Goal: Complete application form

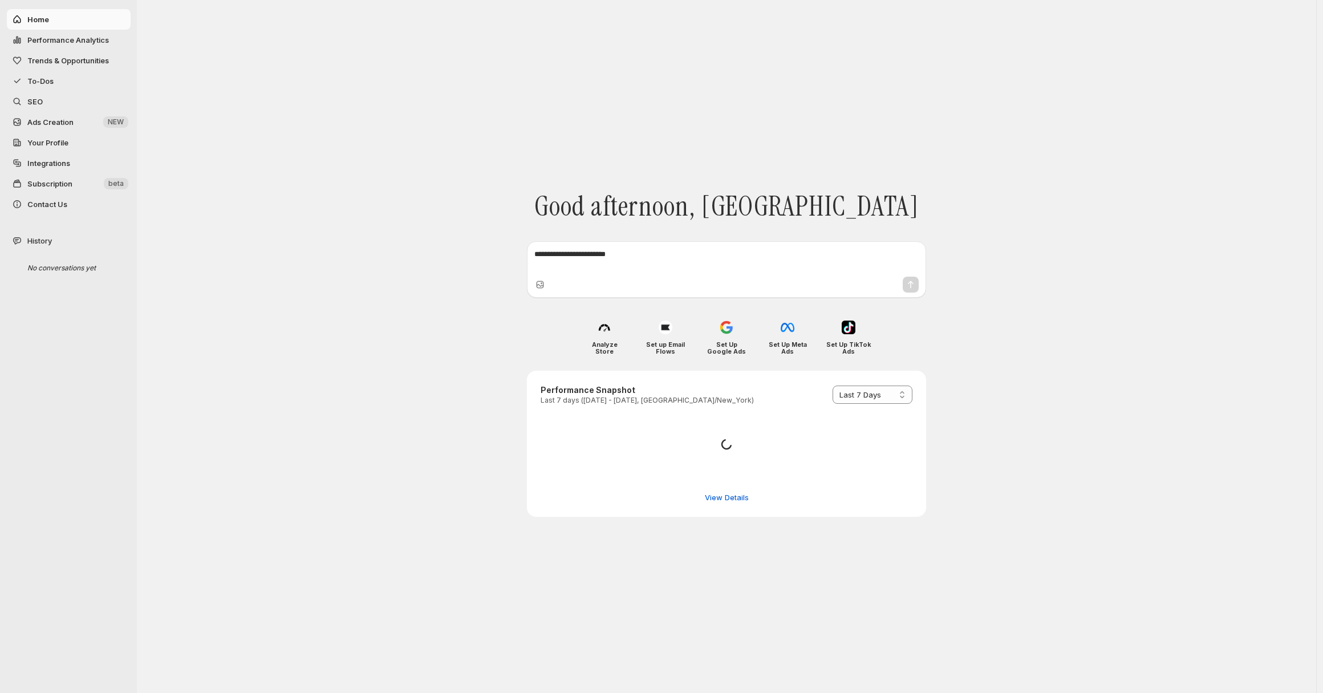
select select "*********"
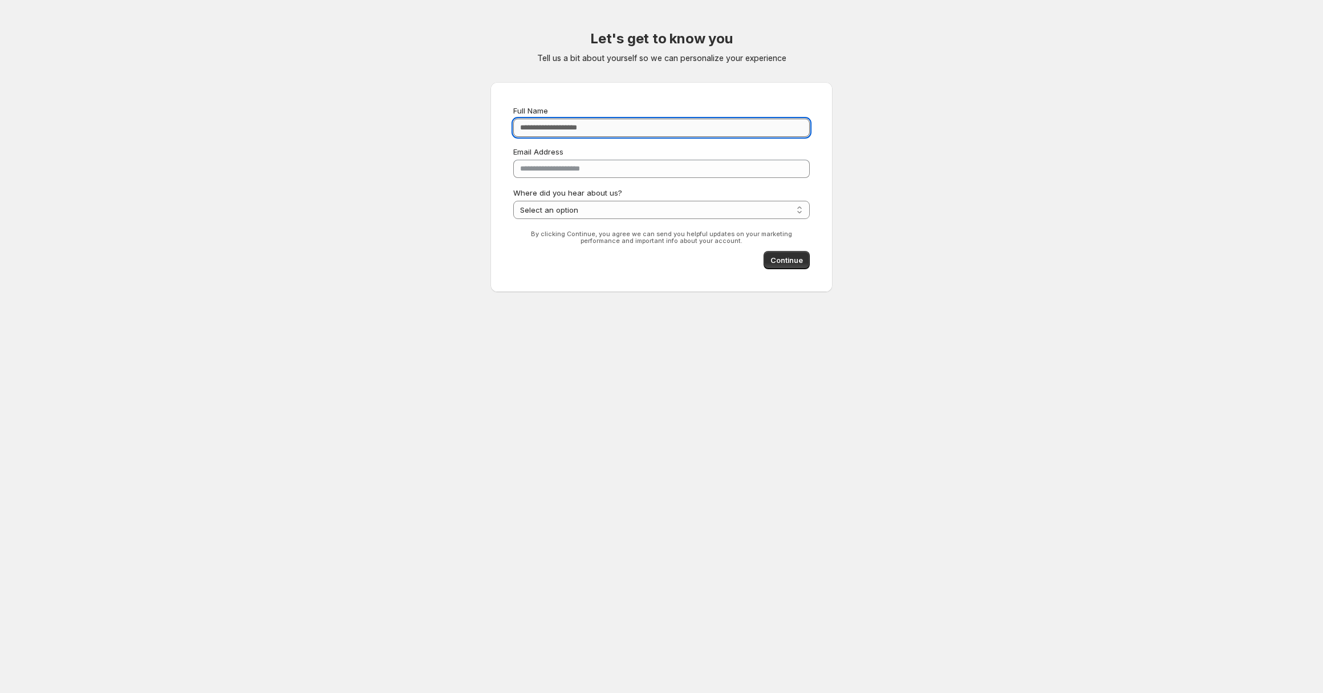
click at [613, 132] on input "Full Name" at bounding box center [661, 128] width 297 height 18
type input "**********"
click at [789, 265] on span "Continue" at bounding box center [787, 259] width 33 height 11
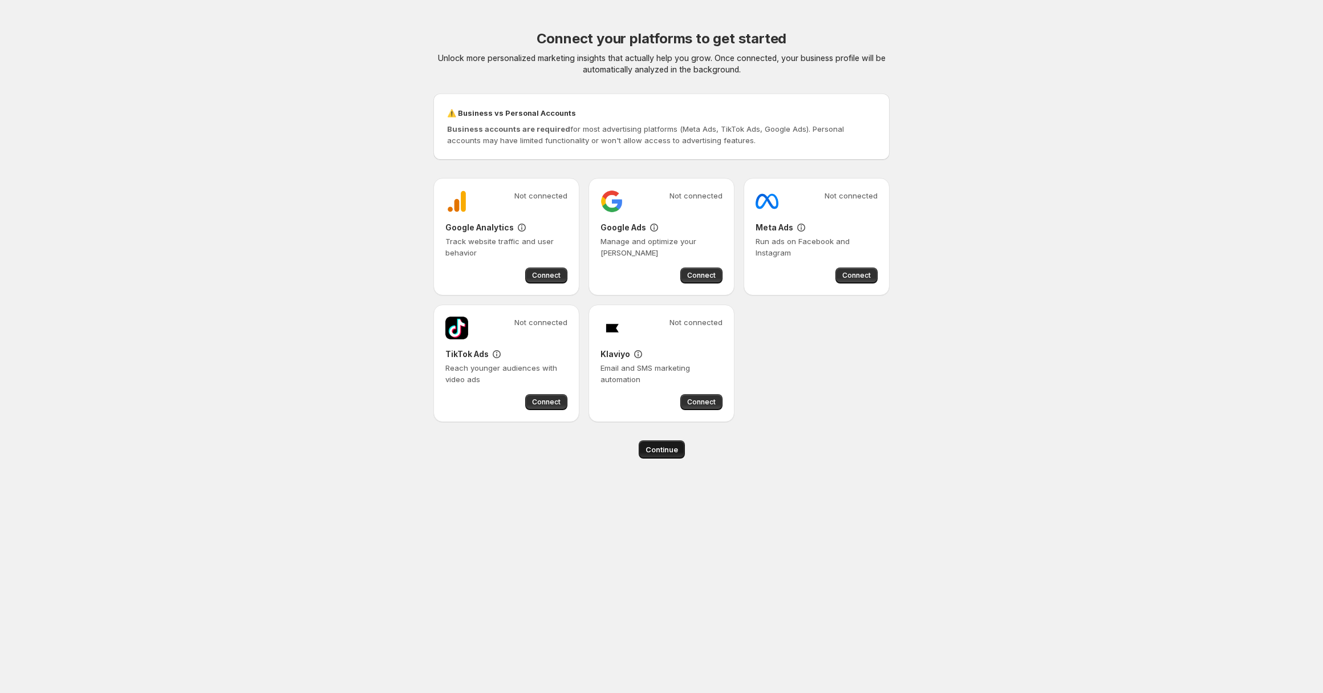
click at [659, 455] on span "Continue" at bounding box center [662, 449] width 33 height 11
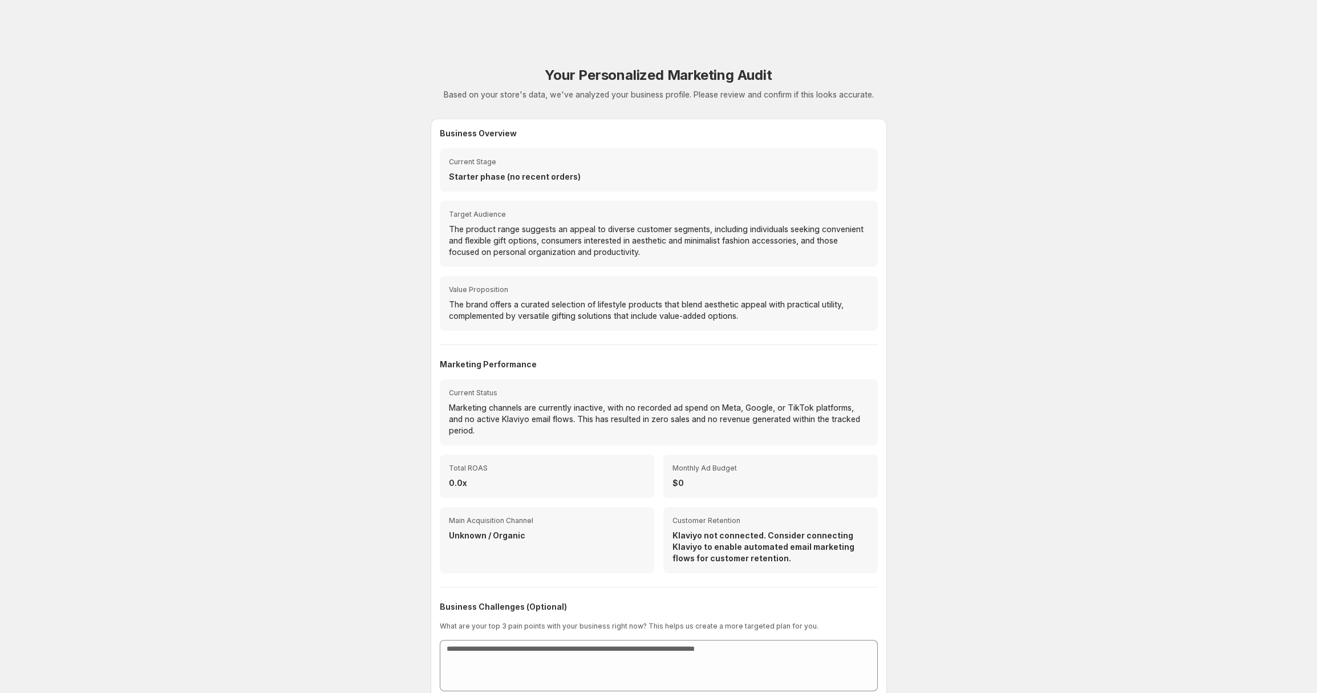
scroll to position [53, 0]
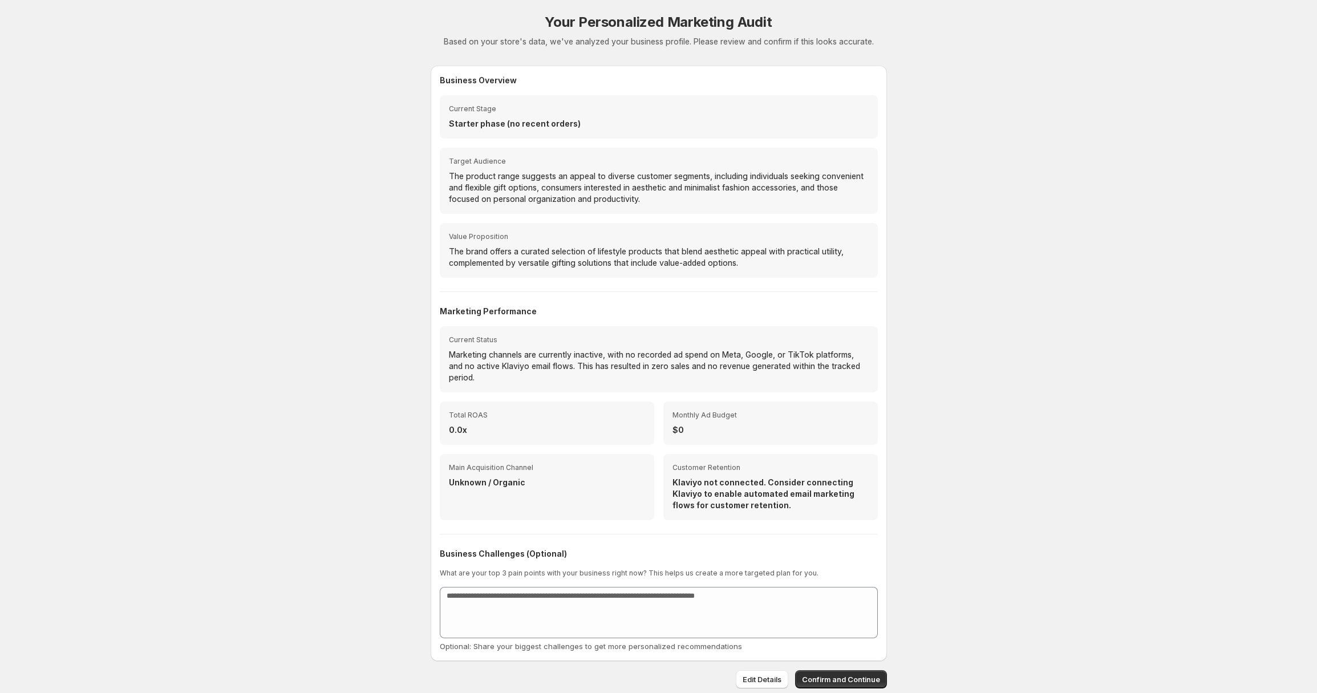
click at [826, 680] on span "Confirm and Continue" at bounding box center [841, 679] width 78 height 11
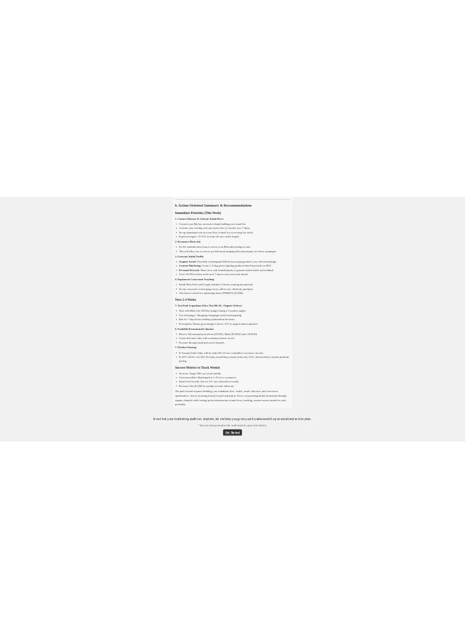
scroll to position [1346, 0]
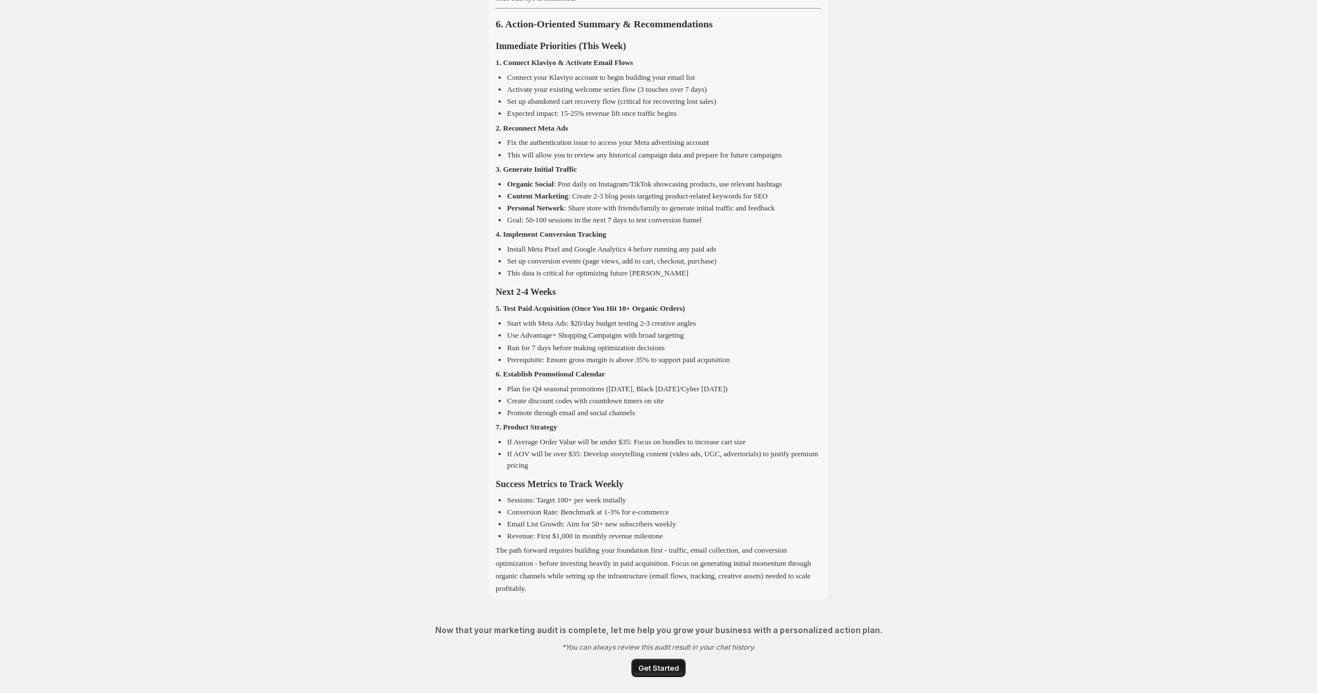
click at [667, 667] on span "Get Started" at bounding box center [658, 667] width 40 height 11
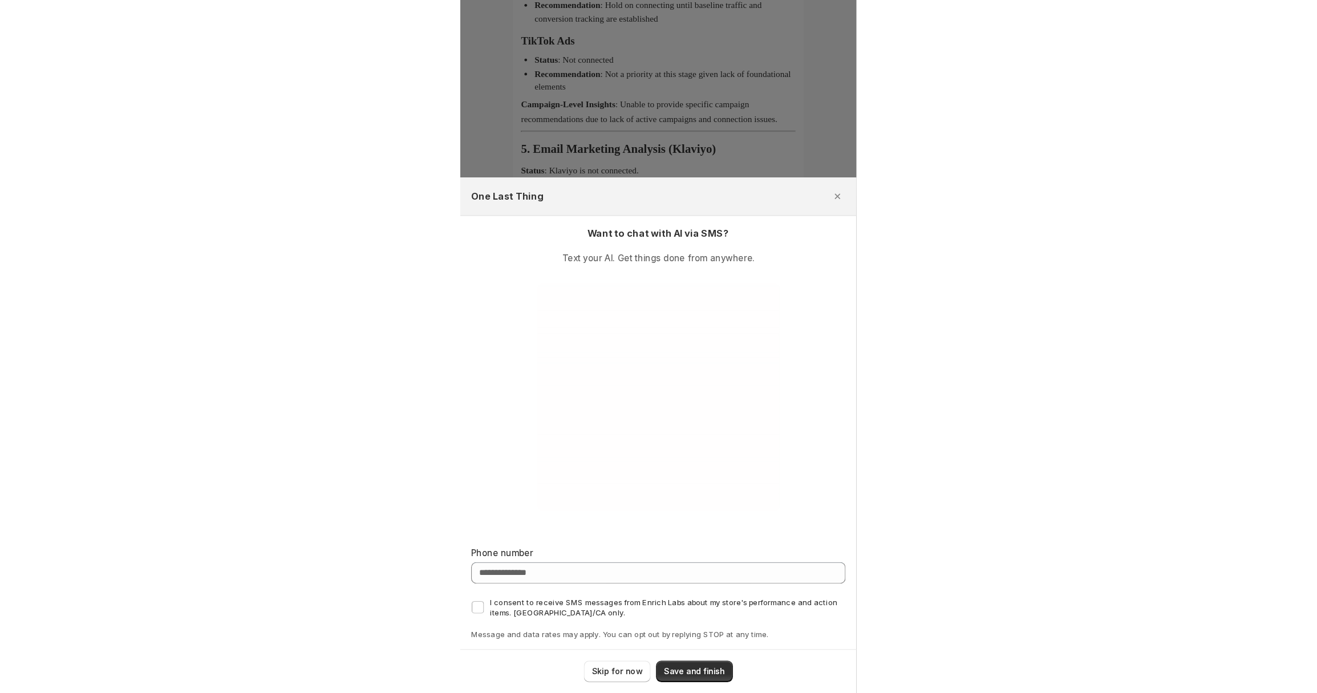
scroll to position [1134, 0]
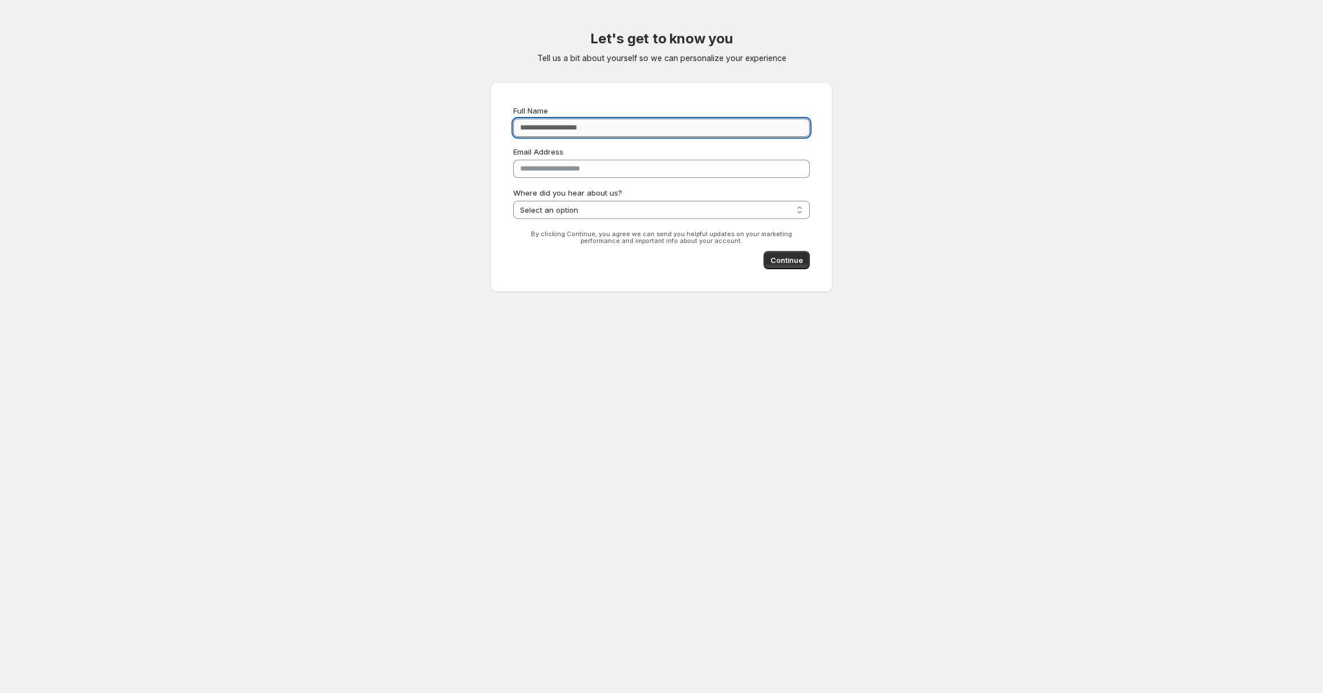
click at [603, 129] on input "Full Name" at bounding box center [661, 128] width 297 height 18
type input "**********"
click at [796, 266] on button "Continue" at bounding box center [787, 260] width 46 height 18
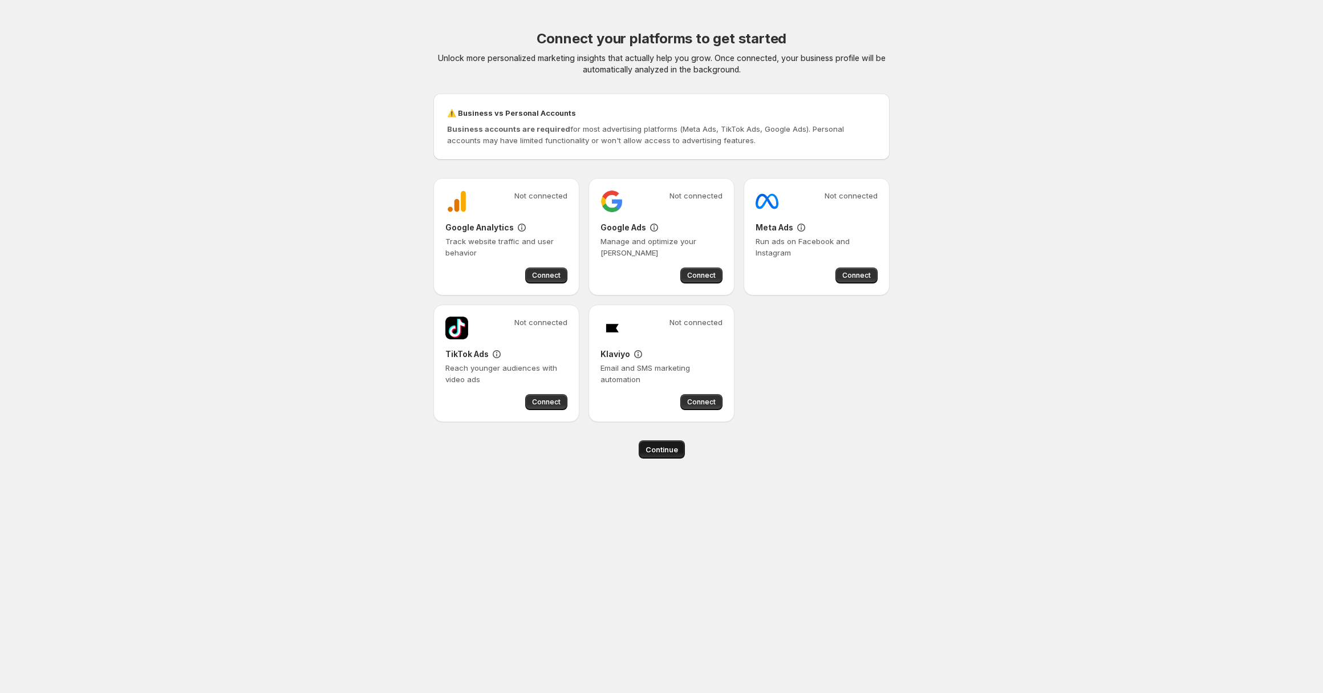
click at [646, 456] on button "Continue" at bounding box center [662, 449] width 46 height 18
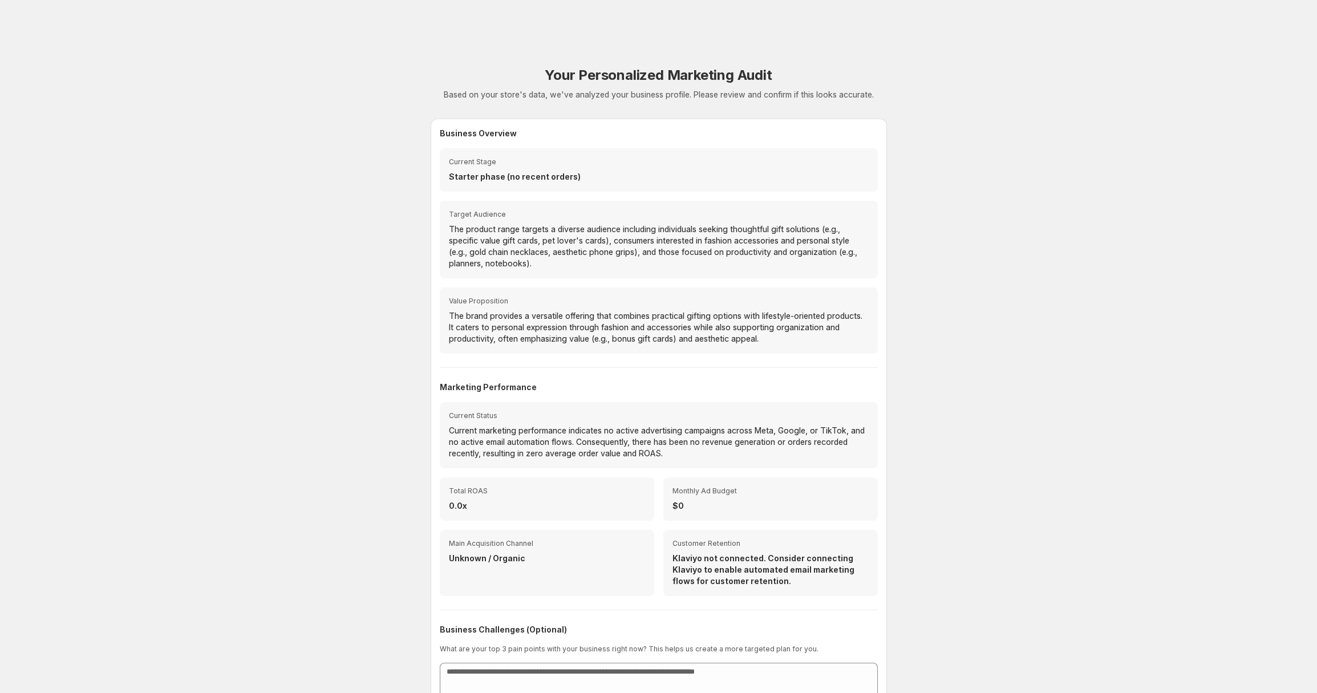
scroll to position [76, 0]
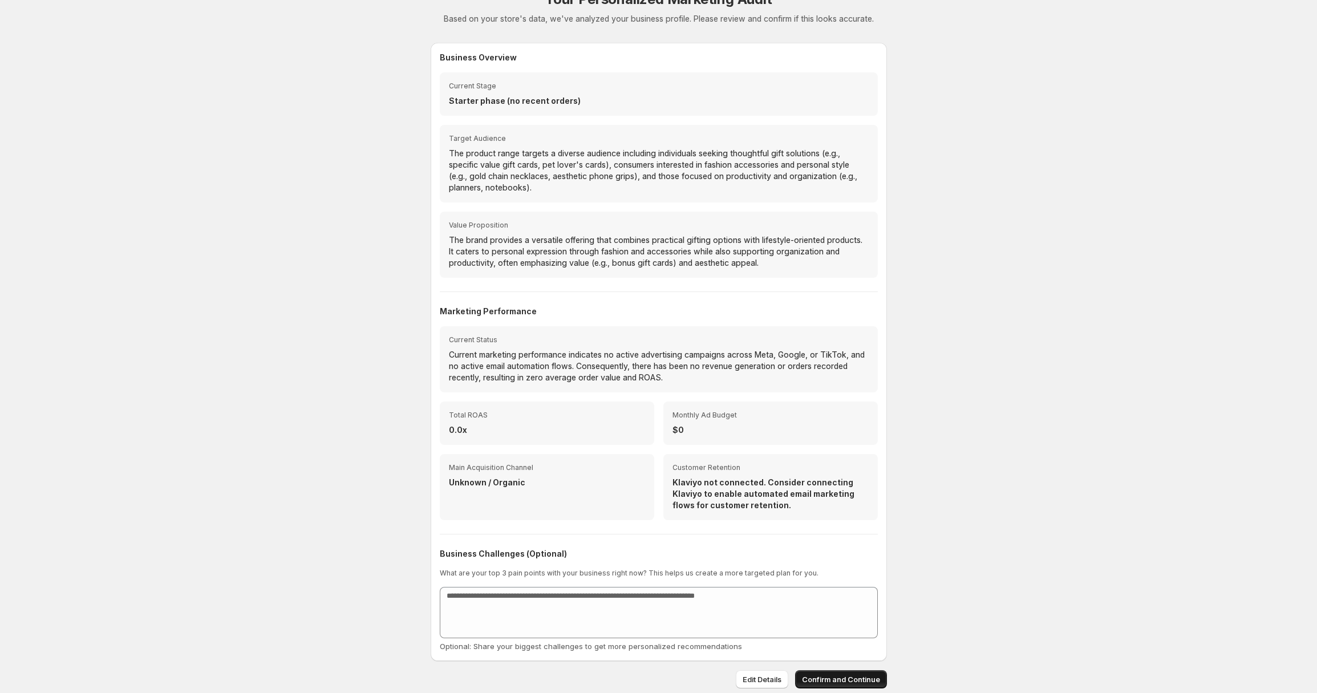
click at [839, 687] on button "Confirm and Continue" at bounding box center [841, 679] width 92 height 18
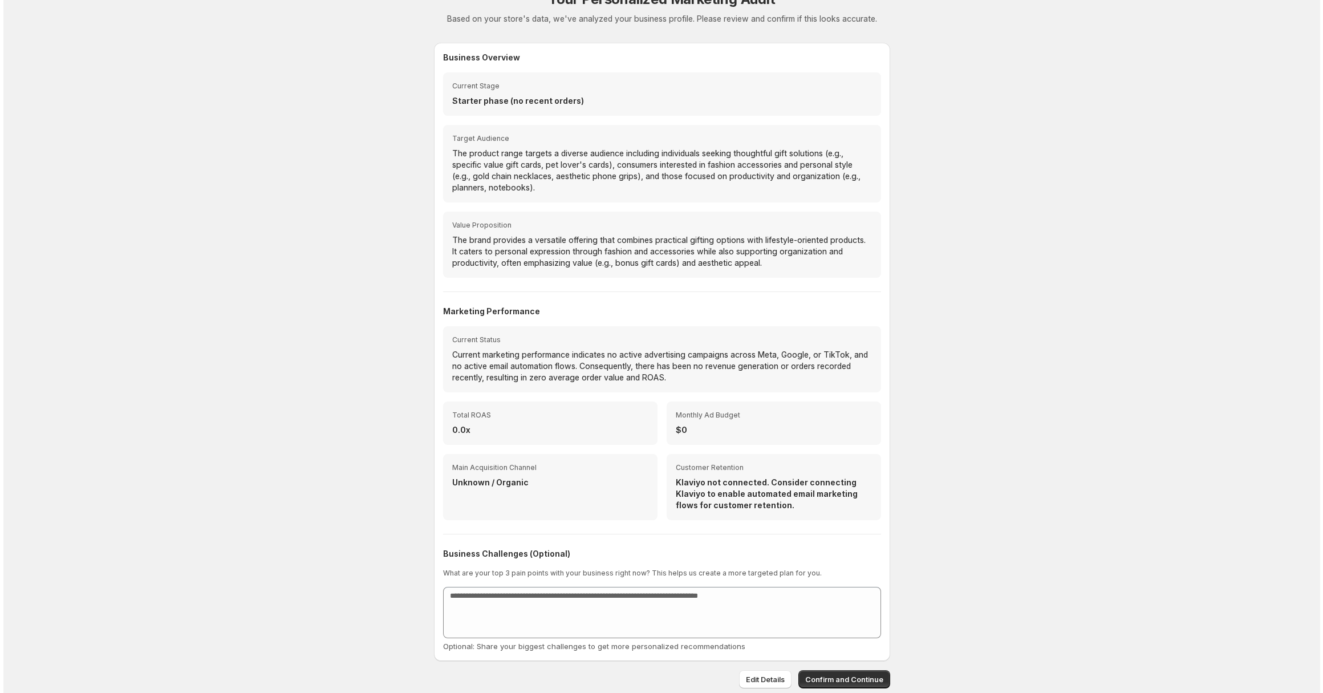
scroll to position [0, 0]
